Goal: Task Accomplishment & Management: Use online tool/utility

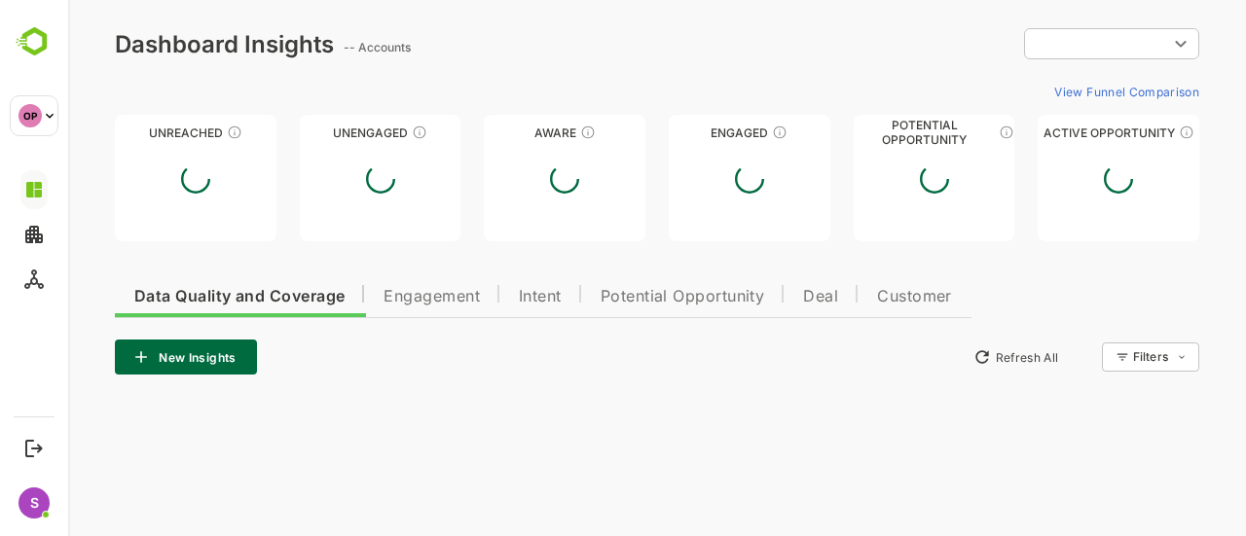
type input "**********"
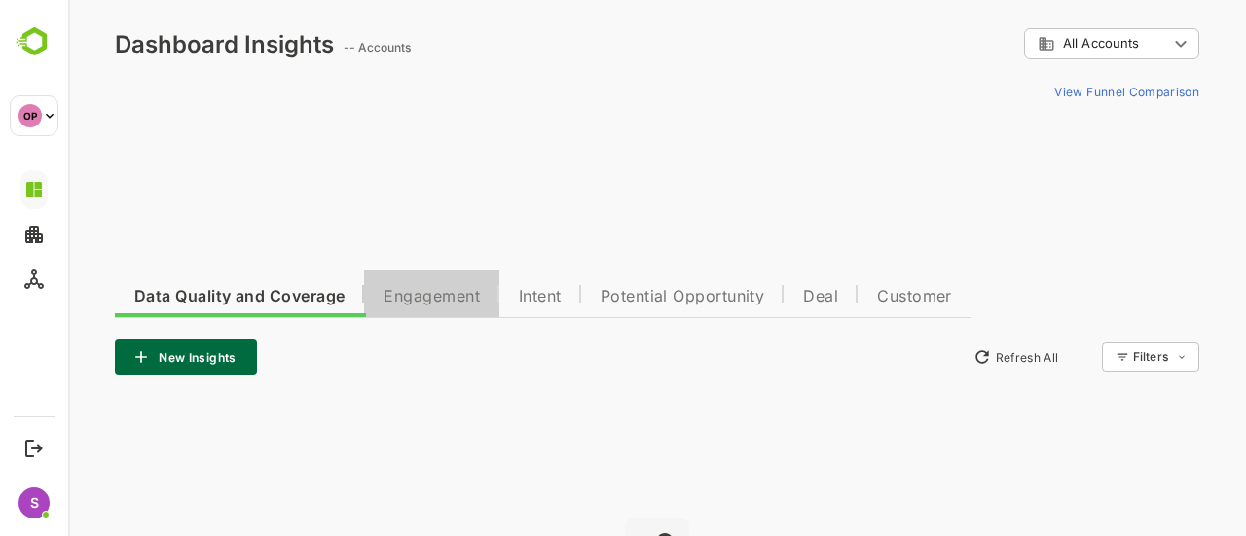
click at [423, 303] on span "Engagement" at bounding box center [432, 297] width 96 height 16
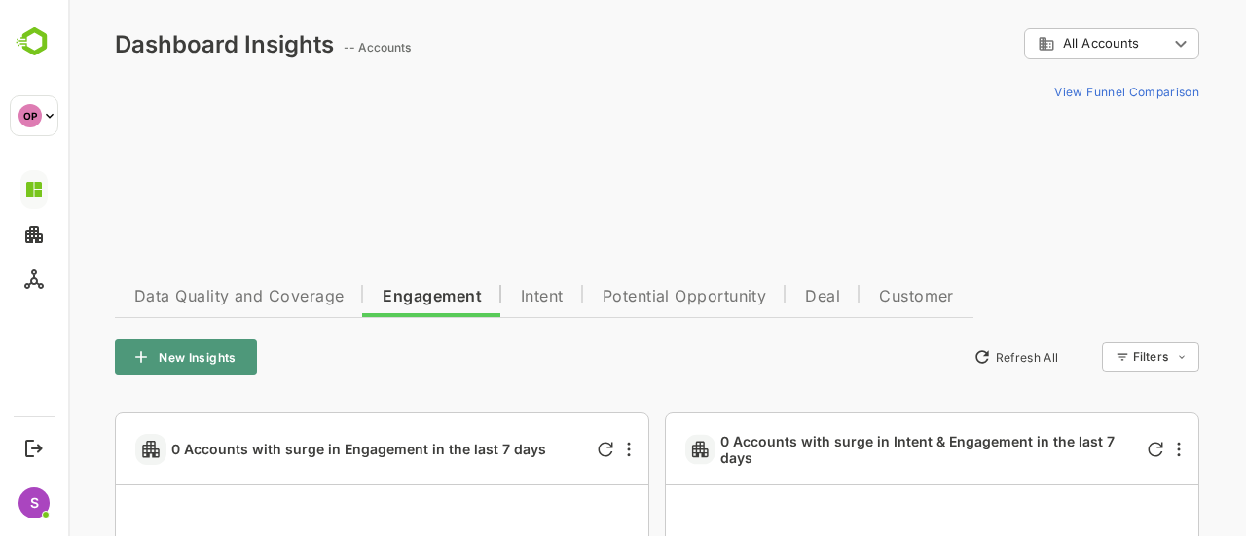
click at [214, 351] on button "New Insights" at bounding box center [186, 357] width 142 height 35
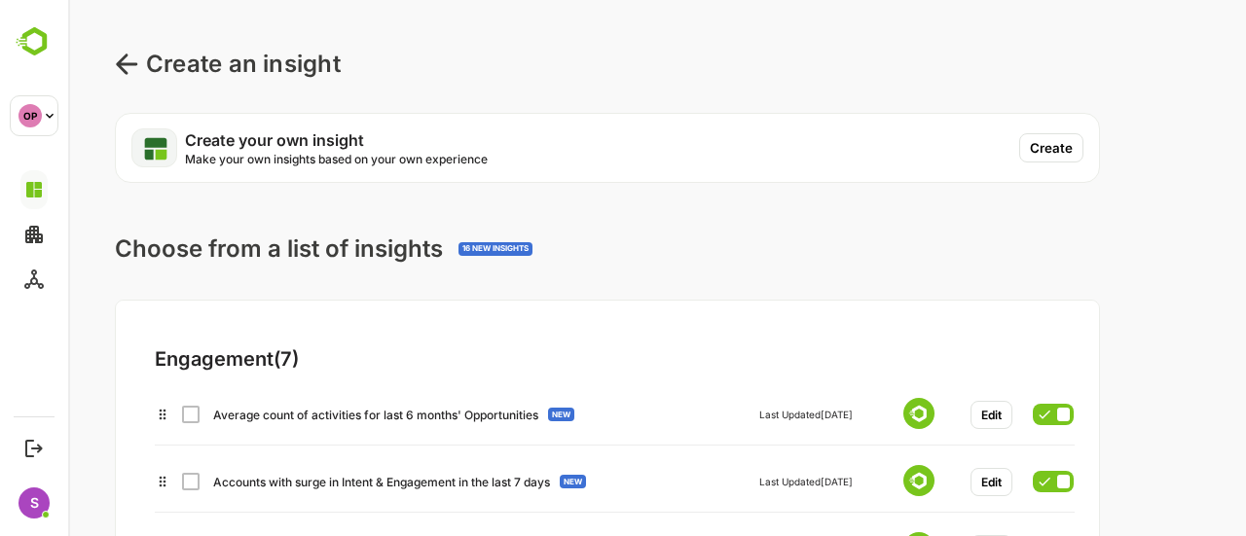
click at [1056, 133] on button "Create" at bounding box center [1051, 147] width 64 height 29
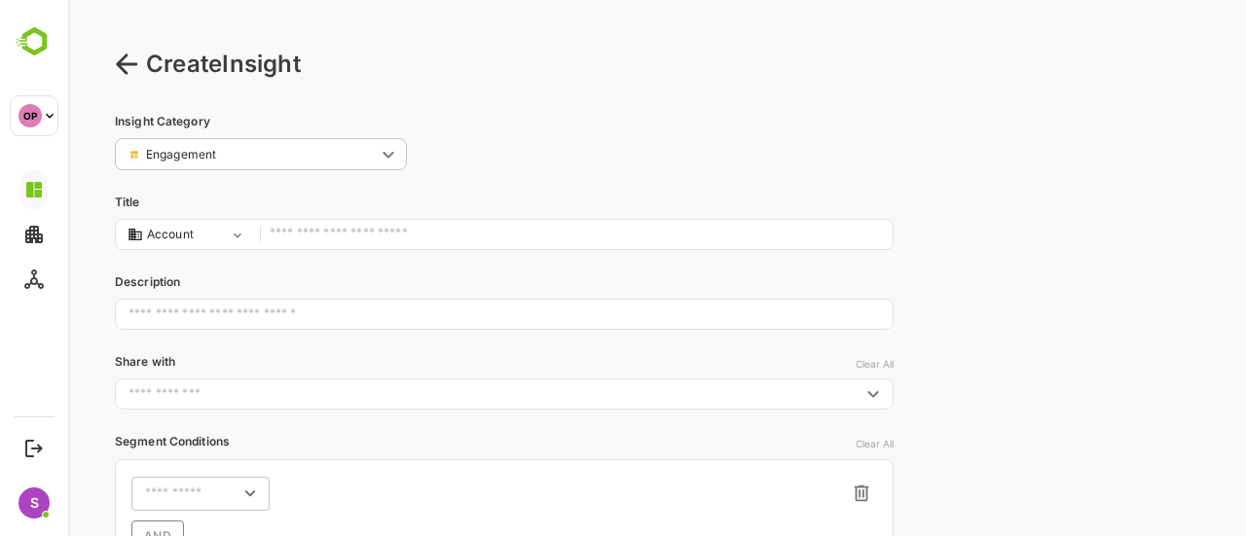
click at [363, 235] on input "text" at bounding box center [576, 235] width 613 height 26
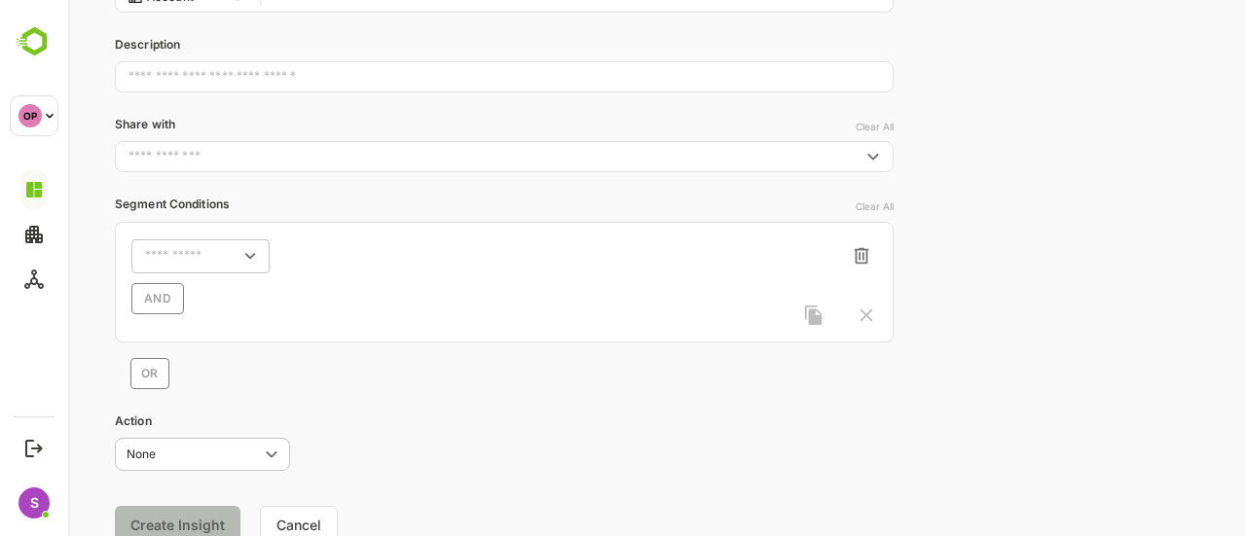
scroll to position [251, 0]
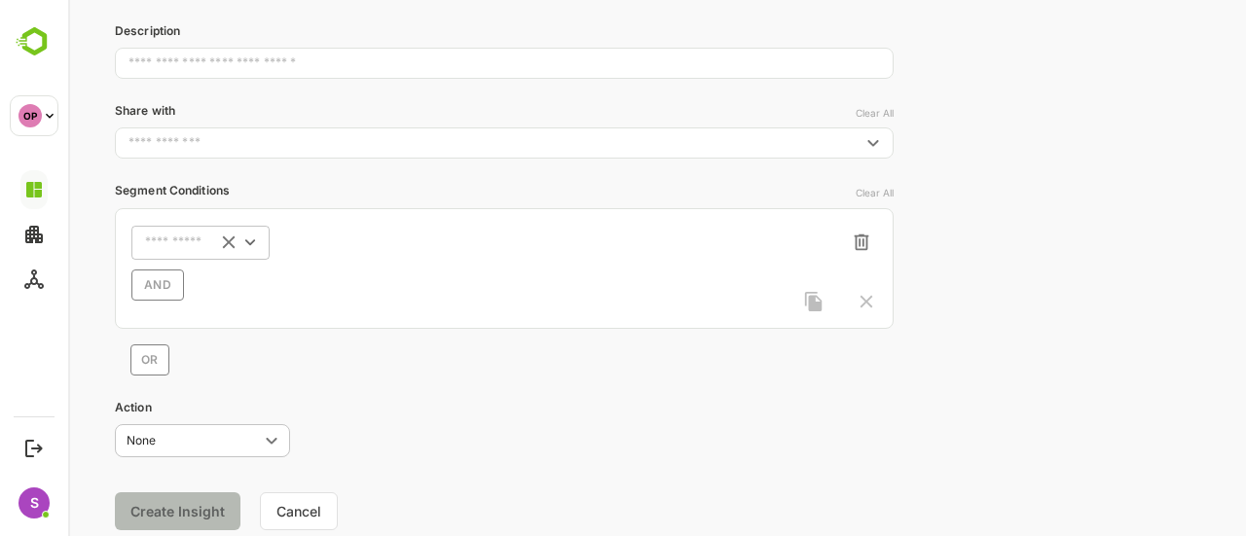
click at [164, 256] on div "​" at bounding box center [200, 242] width 138 height 35
click at [211, 374] on div "Activity Type" at bounding box center [231, 365] width 193 height 41
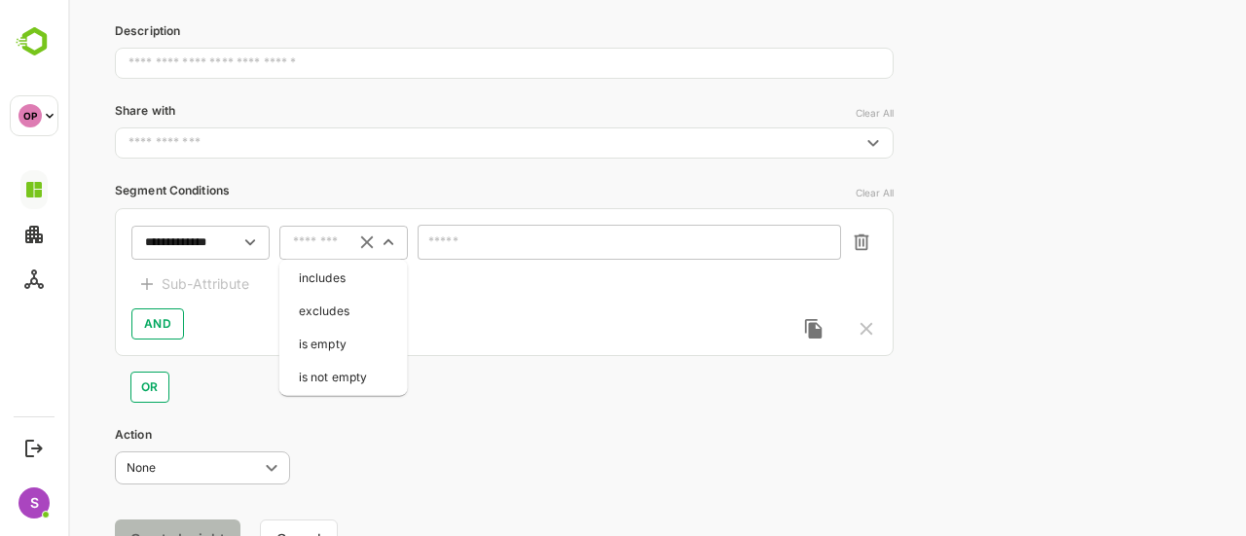
click at [327, 236] on input "text" at bounding box center [319, 243] width 52 height 15
click at [341, 264] on li "includes" at bounding box center [343, 278] width 121 height 29
type input "********"
click at [526, 244] on input "text" at bounding box center [617, 243] width 372 height 15
click at [551, 247] on input "text" at bounding box center [617, 243] width 372 height 15
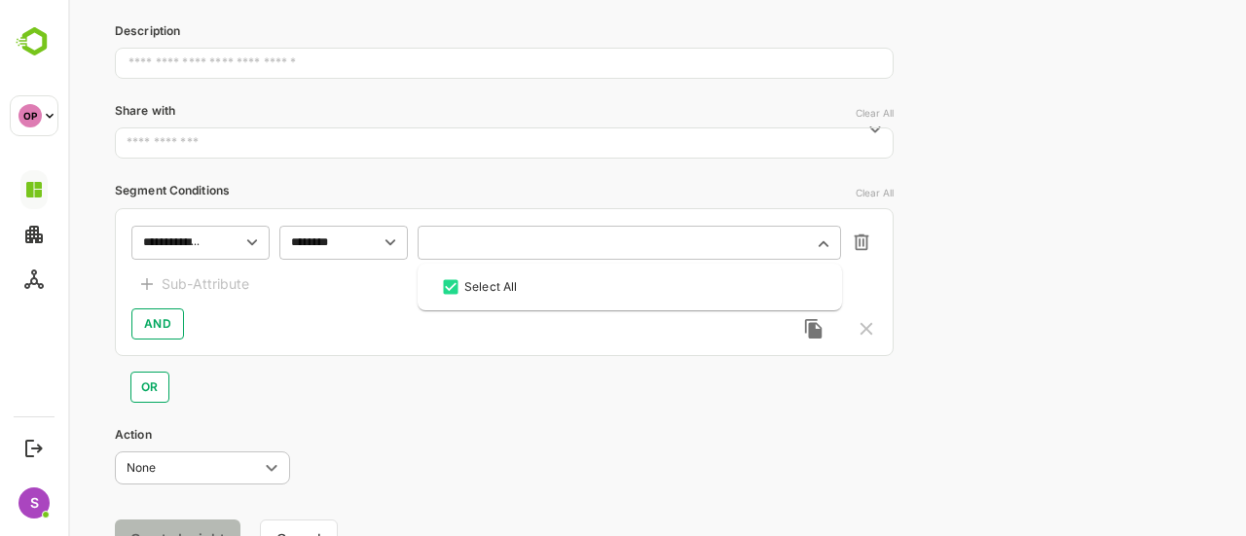
click at [551, 247] on input "text" at bounding box center [617, 243] width 372 height 15
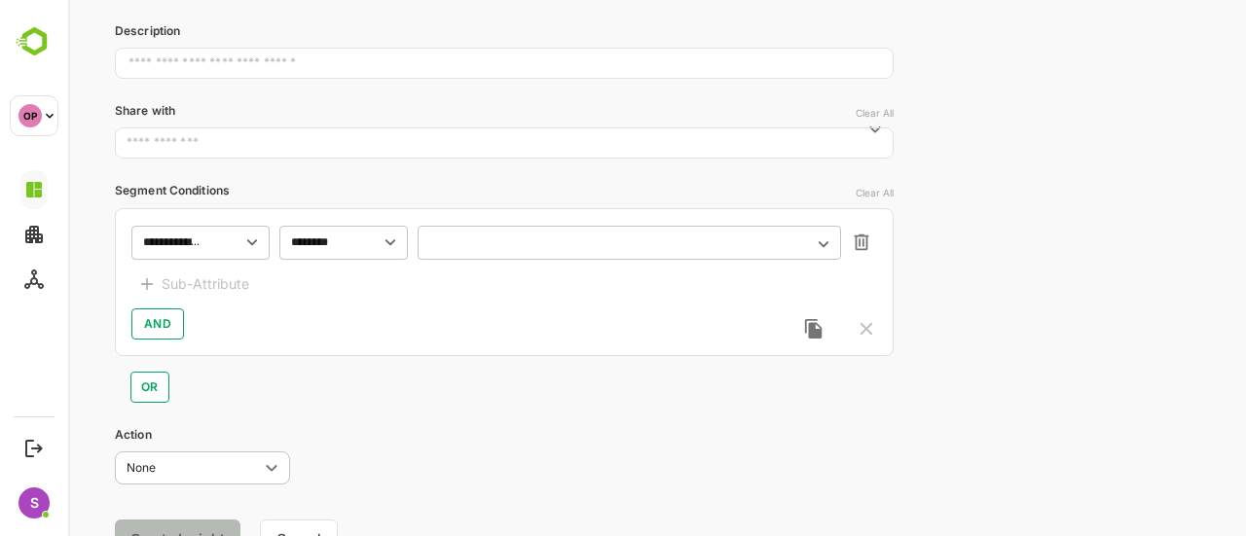
click at [551, 247] on input "text" at bounding box center [617, 243] width 372 height 15
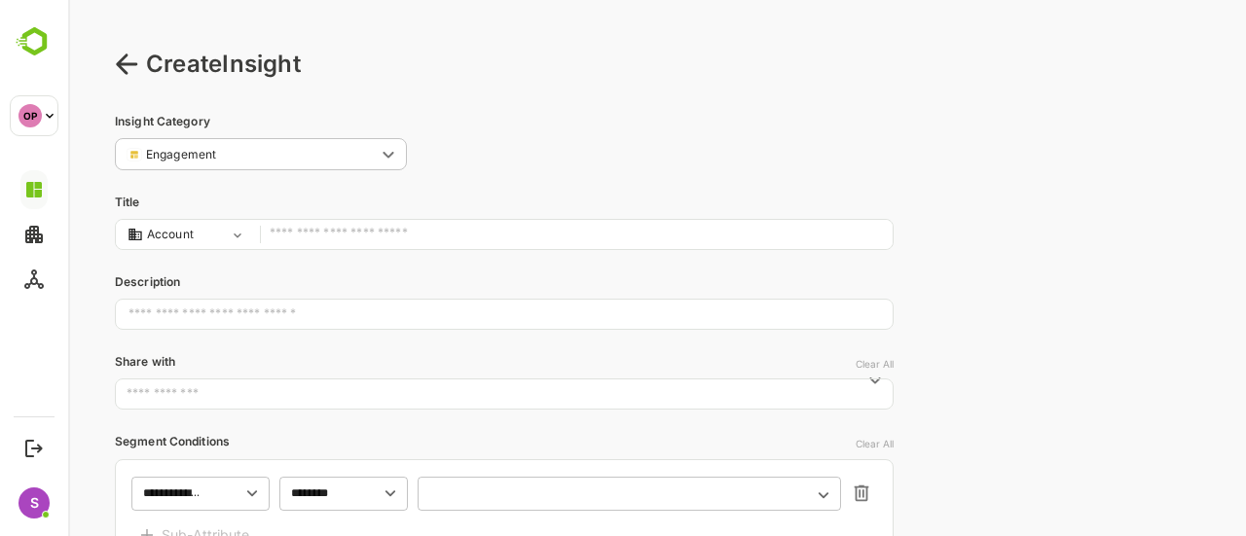
click at [298, 224] on input "text" at bounding box center [576, 235] width 613 height 26
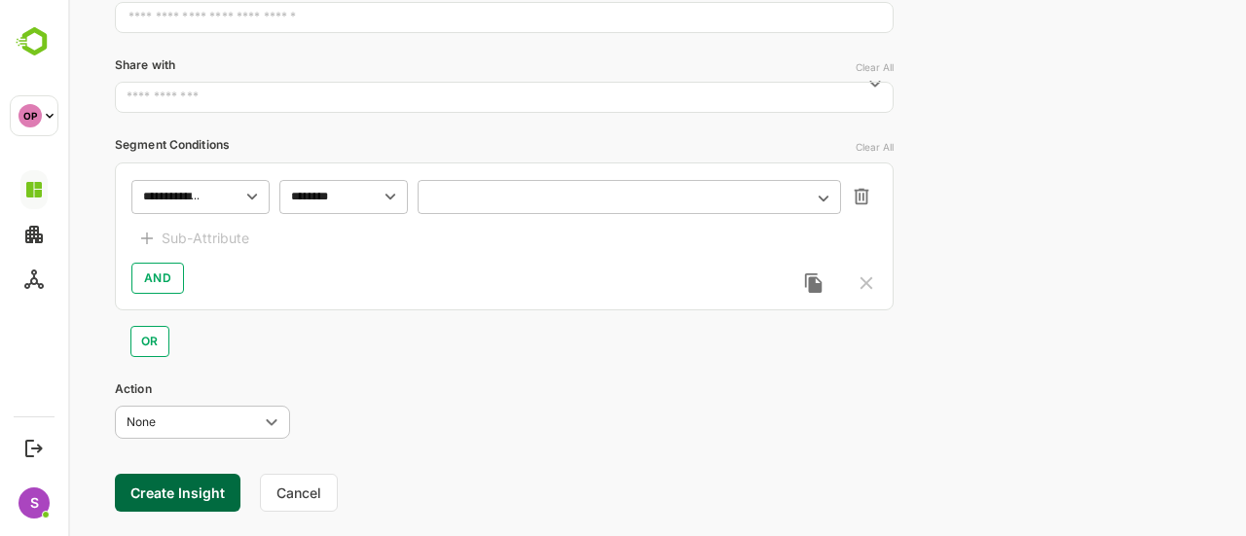
scroll to position [336, 0]
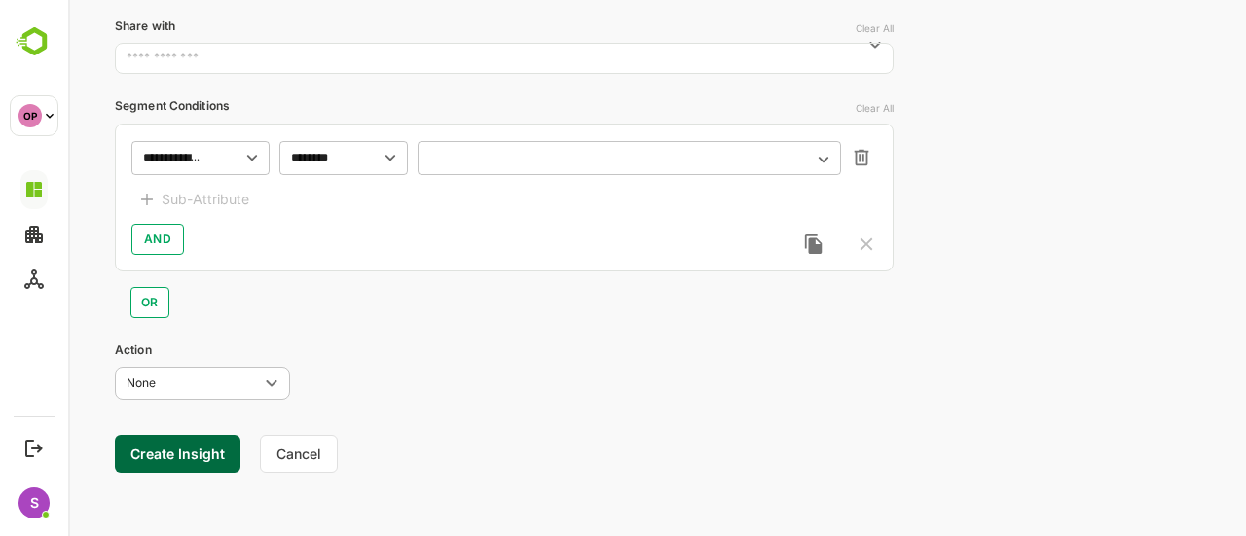
type input "*********"
click at [542, 163] on input "text" at bounding box center [617, 158] width 372 height 15
click at [815, 158] on icon "Close" at bounding box center [823, 159] width 21 height 21
click at [825, 158] on icon "Open" at bounding box center [823, 159] width 21 height 21
click at [555, 318] on div "**********" at bounding box center [504, 135] width 779 height 716
